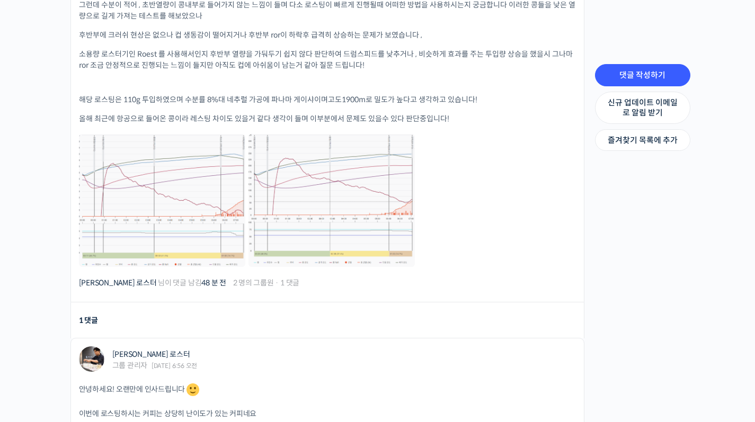
scroll to position [435, 0]
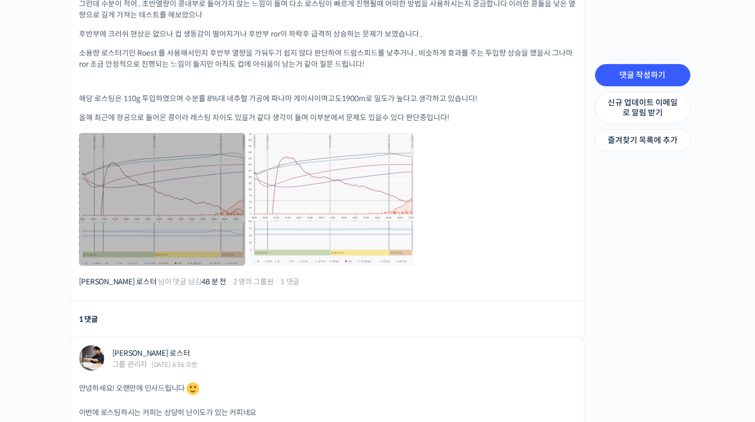
click at [165, 196] on link at bounding box center [162, 199] width 166 height 133
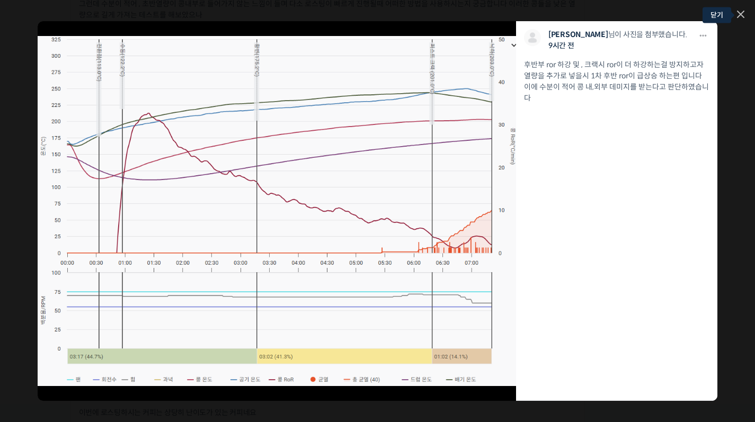
click at [738, 17] on link at bounding box center [740, 15] width 7 height 9
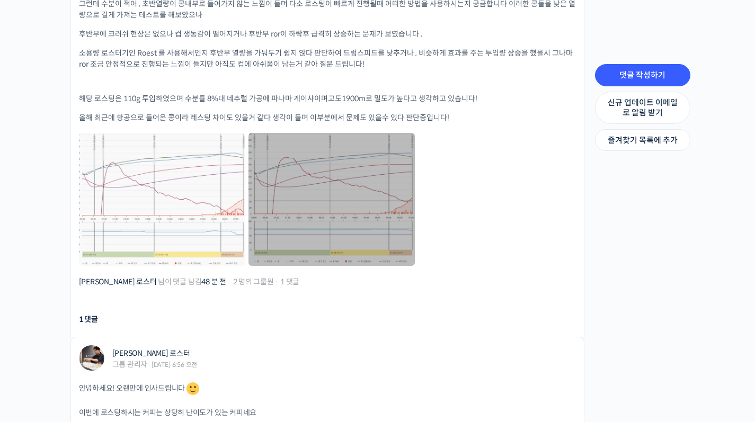
click at [377, 179] on link at bounding box center [332, 199] width 166 height 133
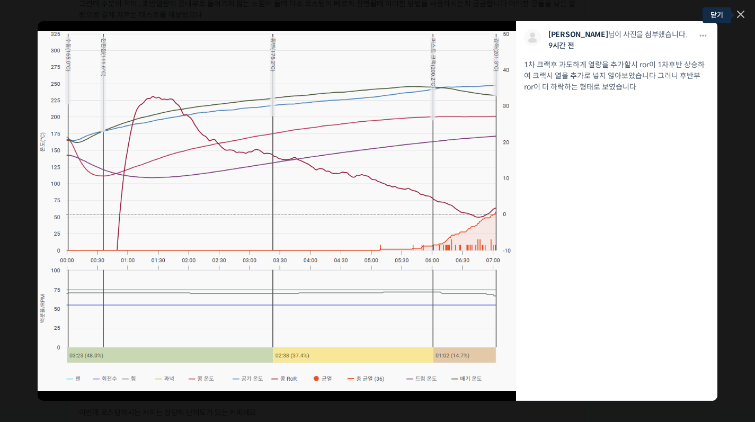
click at [741, 13] on icon at bounding box center [741, 14] width 6 height 6
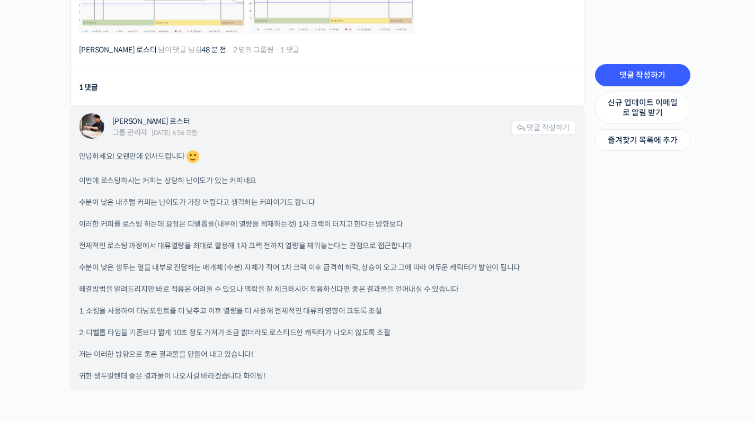
scroll to position [694, 0]
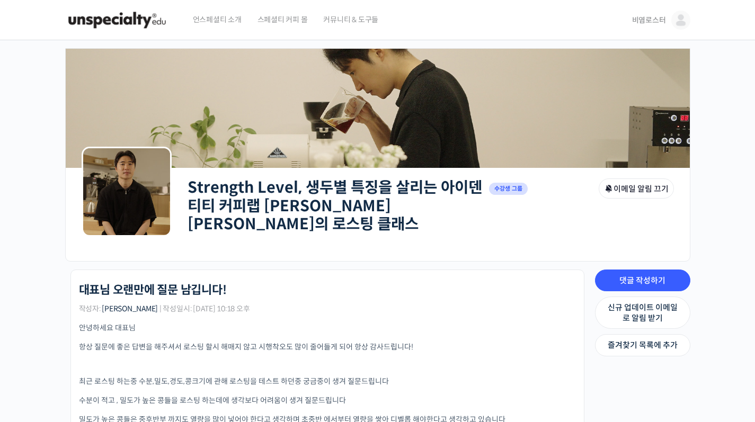
click at [684, 19] on img at bounding box center [680, 20] width 19 height 19
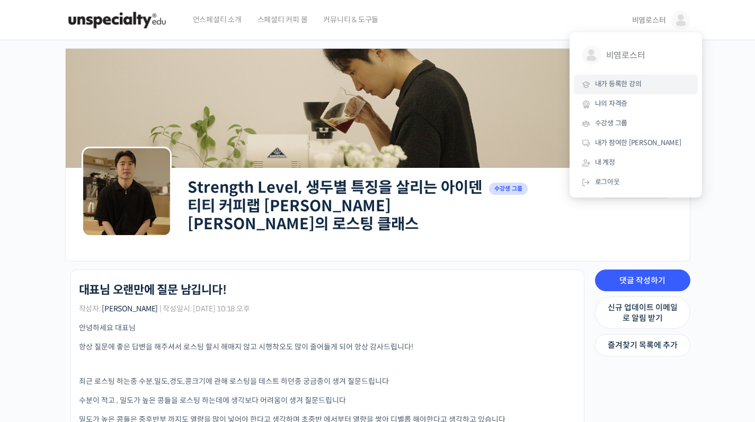
click at [626, 87] on span "내가 등록한 강의" at bounding box center [618, 83] width 47 height 9
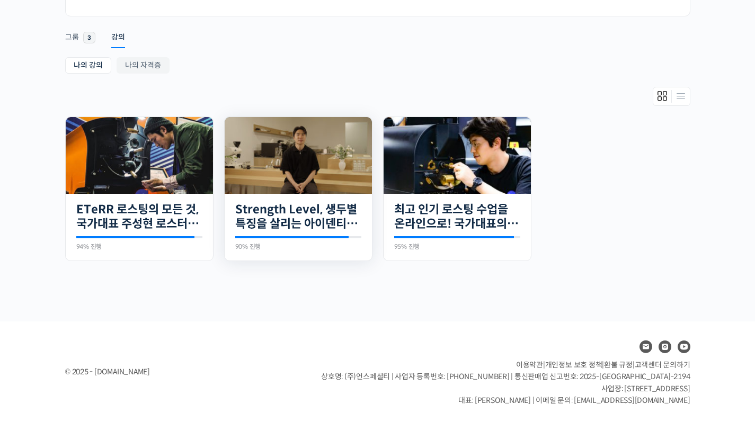
scroll to position [154, 0]
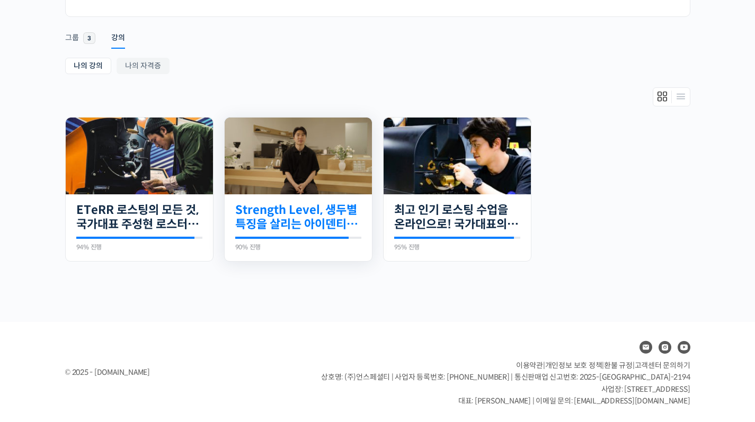
click at [326, 223] on link "Strength Level, 생두별 특징을 살리는 아이덴티티 커피랩 [PERSON_NAME] [PERSON_NAME]의 로스팅 클래스" at bounding box center [298, 217] width 126 height 29
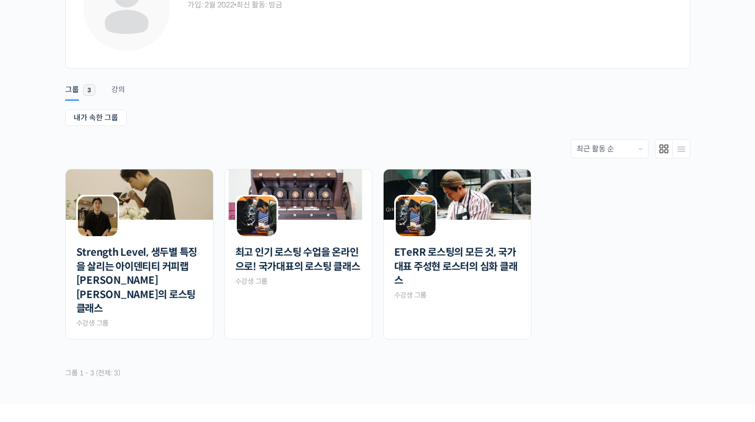
scroll to position [155, 0]
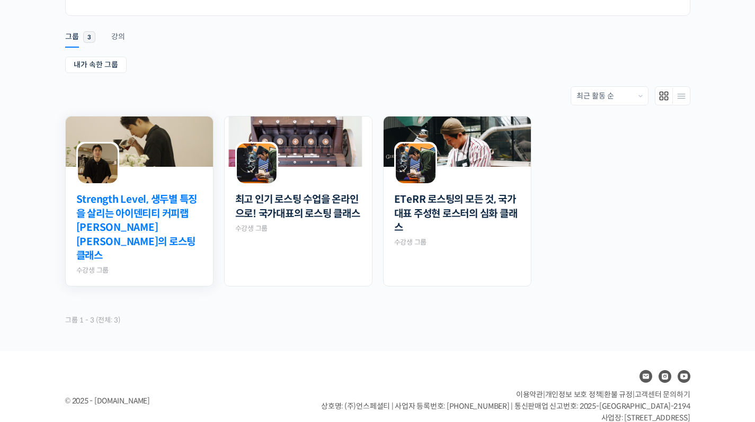
click at [154, 216] on link "Strength Level, 생두별 특징을 살리는 아이덴티티 커피랩 [PERSON_NAME] [PERSON_NAME]의 로스팅 클래스" at bounding box center [139, 228] width 126 height 70
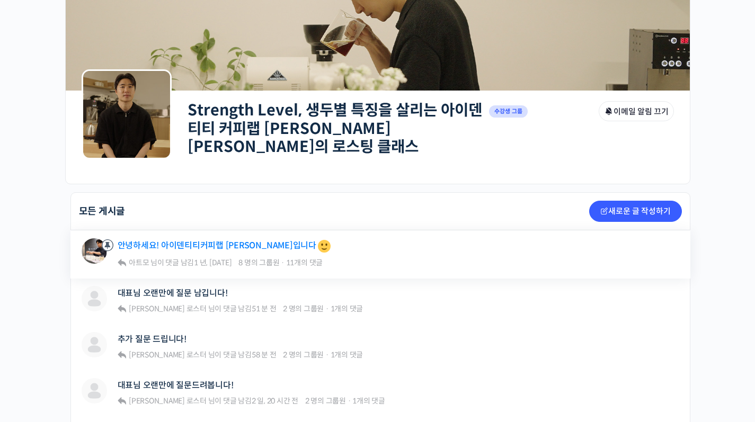
scroll to position [151, 0]
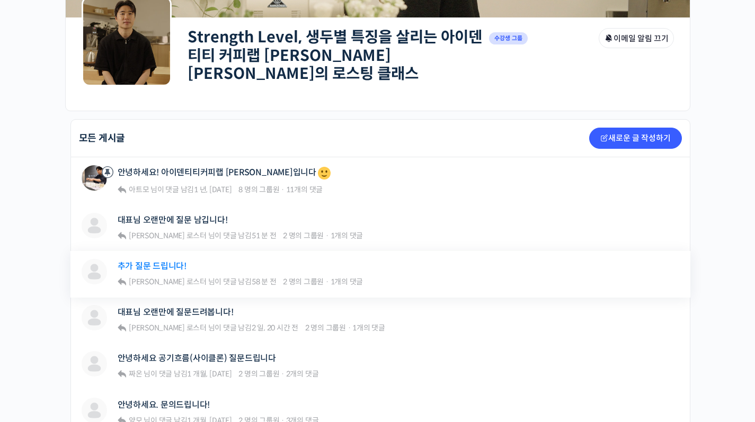
click at [158, 261] on link "추가 질문 드립니다!" at bounding box center [152, 266] width 69 height 10
